Goal: Task Accomplishment & Management: Complete application form

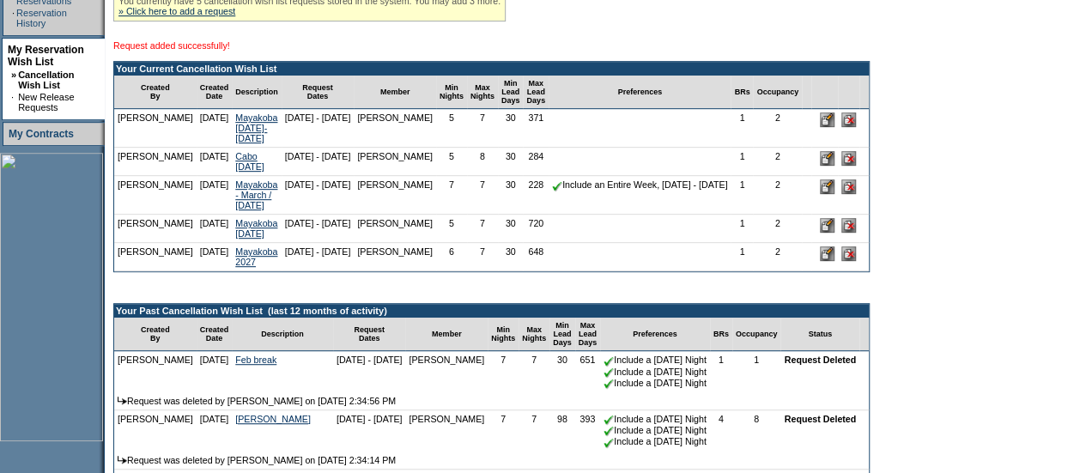
scroll to position [381, 0]
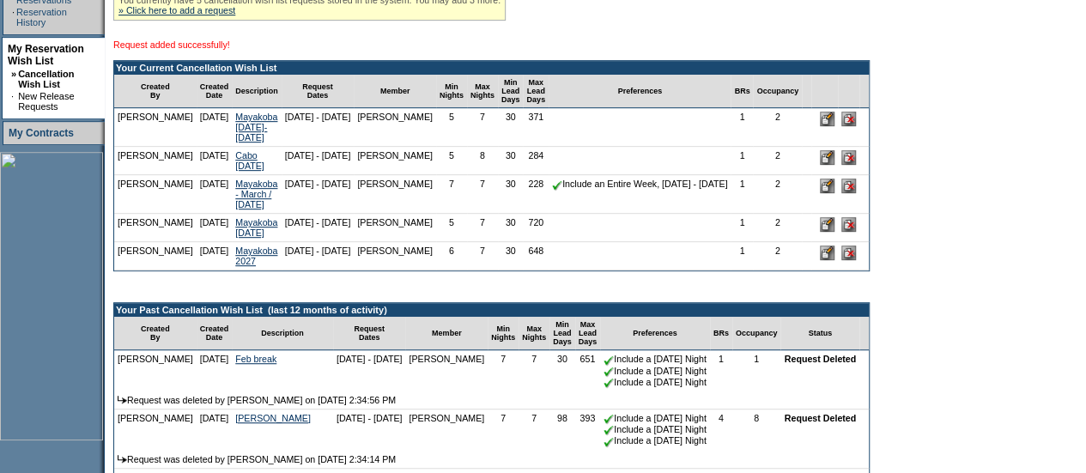
click at [834, 193] on input "image" at bounding box center [827, 186] width 15 height 15
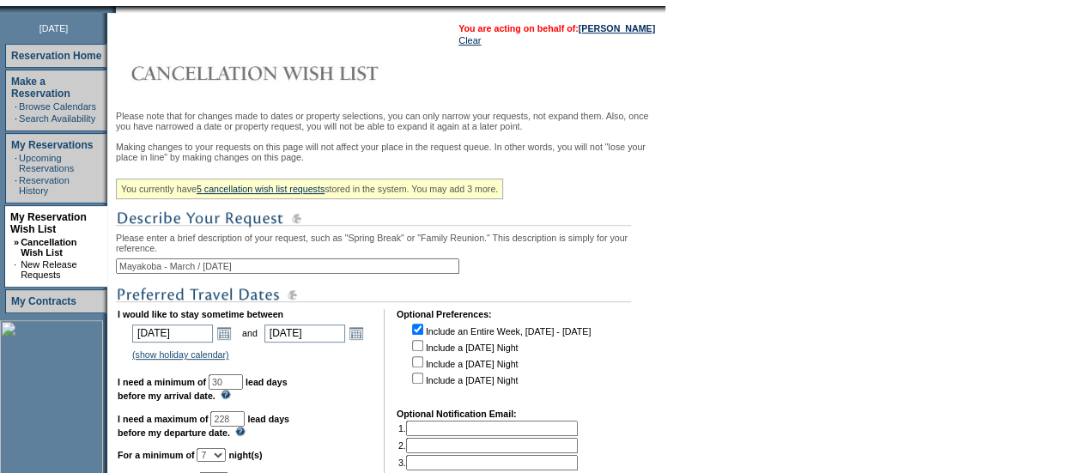
scroll to position [305, 0]
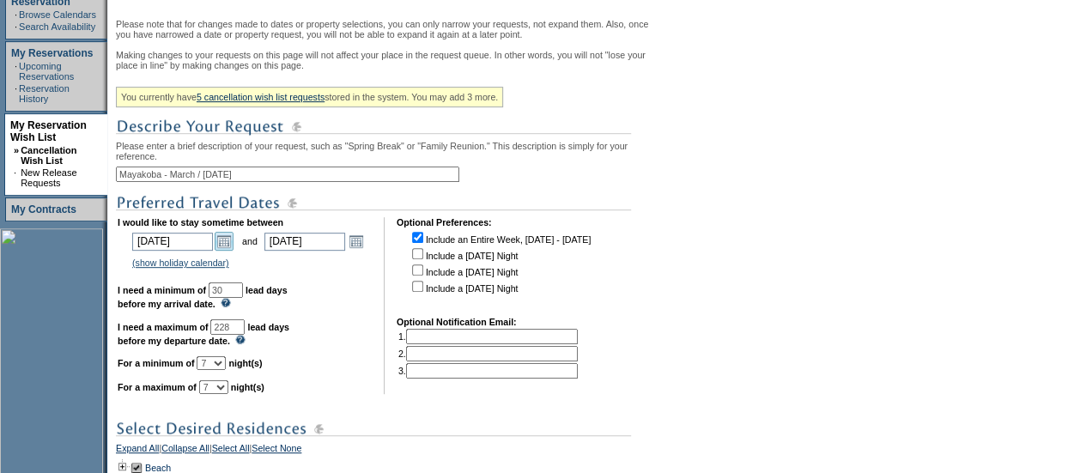
click at [234, 251] on link "Open the calendar popup." at bounding box center [224, 241] width 19 height 19
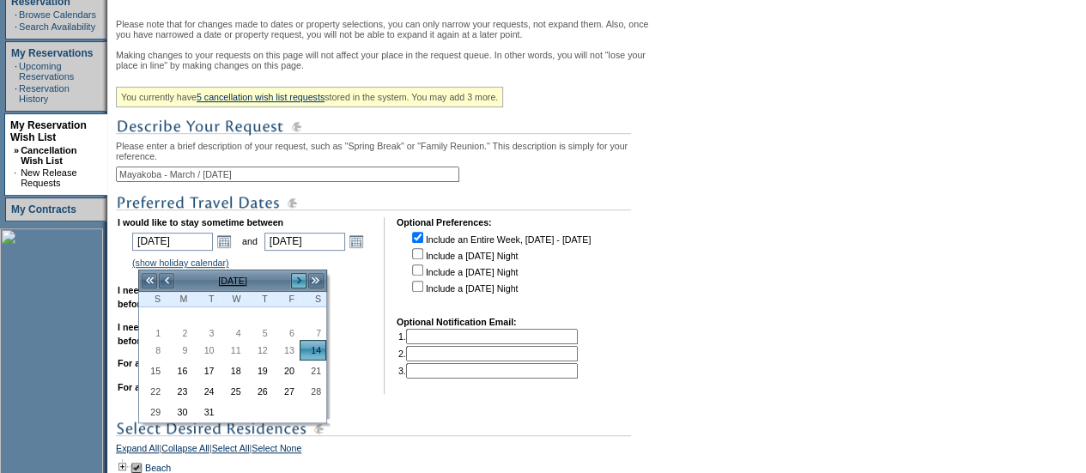
click at [299, 279] on link ">" at bounding box center [298, 280] width 17 height 17
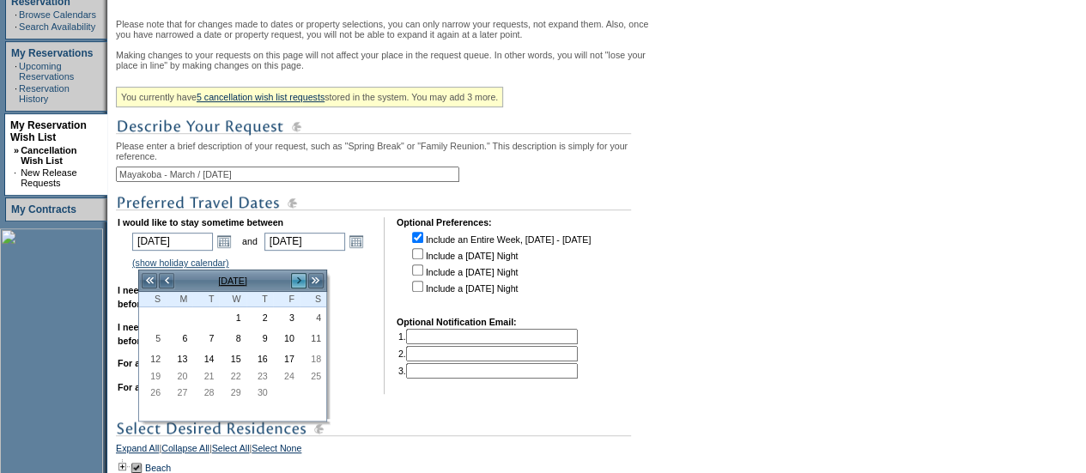
click at [299, 279] on link ">" at bounding box center [298, 280] width 17 height 17
click at [381, 214] on img at bounding box center [373, 202] width 515 height 21
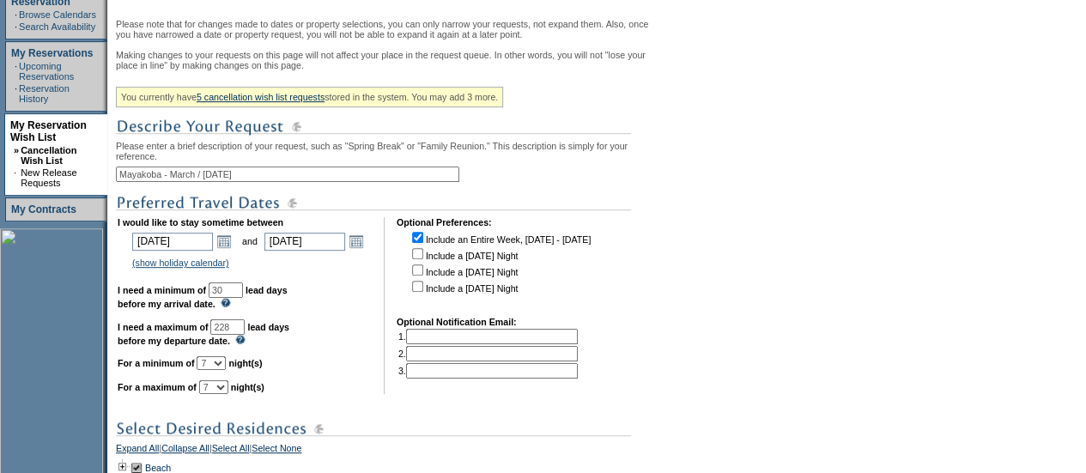
drag, startPoint x: 294, startPoint y: 193, endPoint x: 111, endPoint y: 192, distance: 182.9
click at [111, 192] on tr "September 2, 2025 Reservation Home Make a Reservation · Browse Calendars · Sear…" at bounding box center [332, 264] width 665 height 687
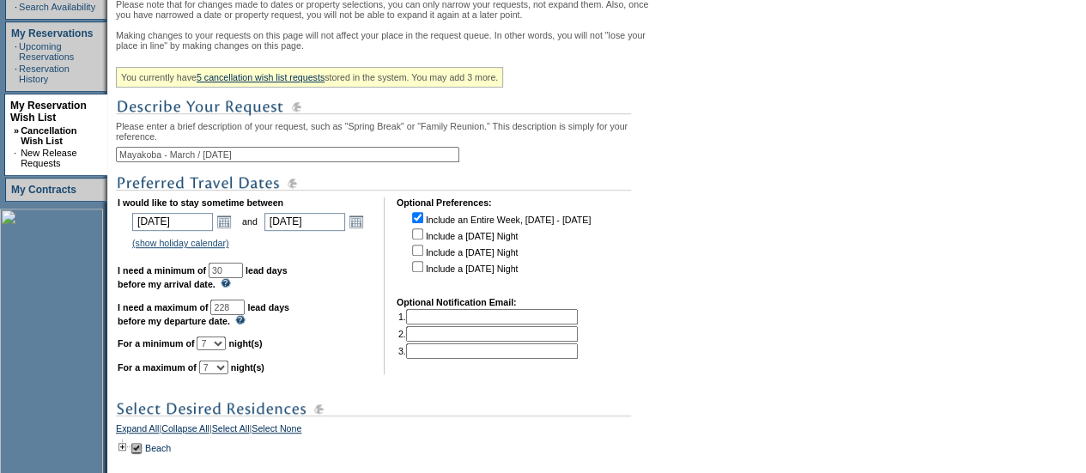
scroll to position [324, 0]
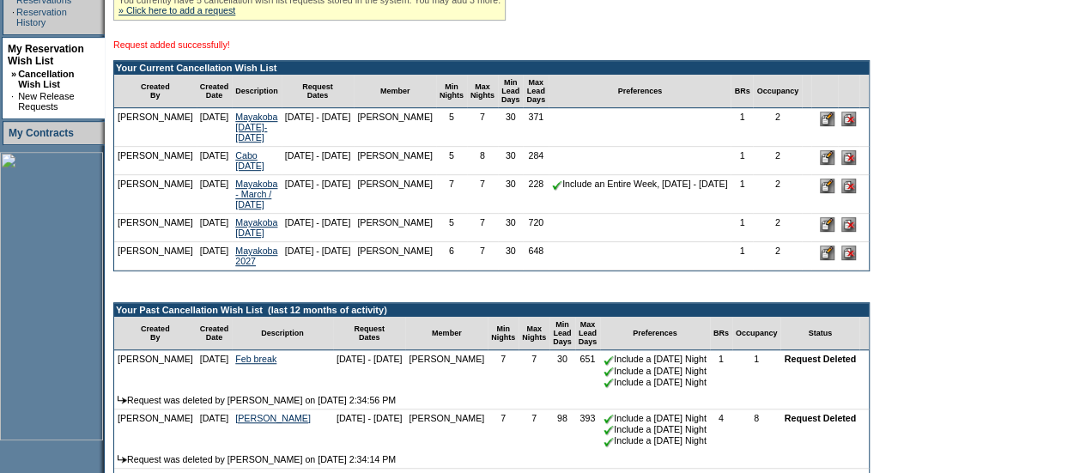
scroll to position [381, 0]
drag, startPoint x: 894, startPoint y: 199, endPoint x: 619, endPoint y: 56, distance: 309.9
click at [856, 193] on input "image" at bounding box center [848, 186] width 15 height 15
